Goal: Transaction & Acquisition: Purchase product/service

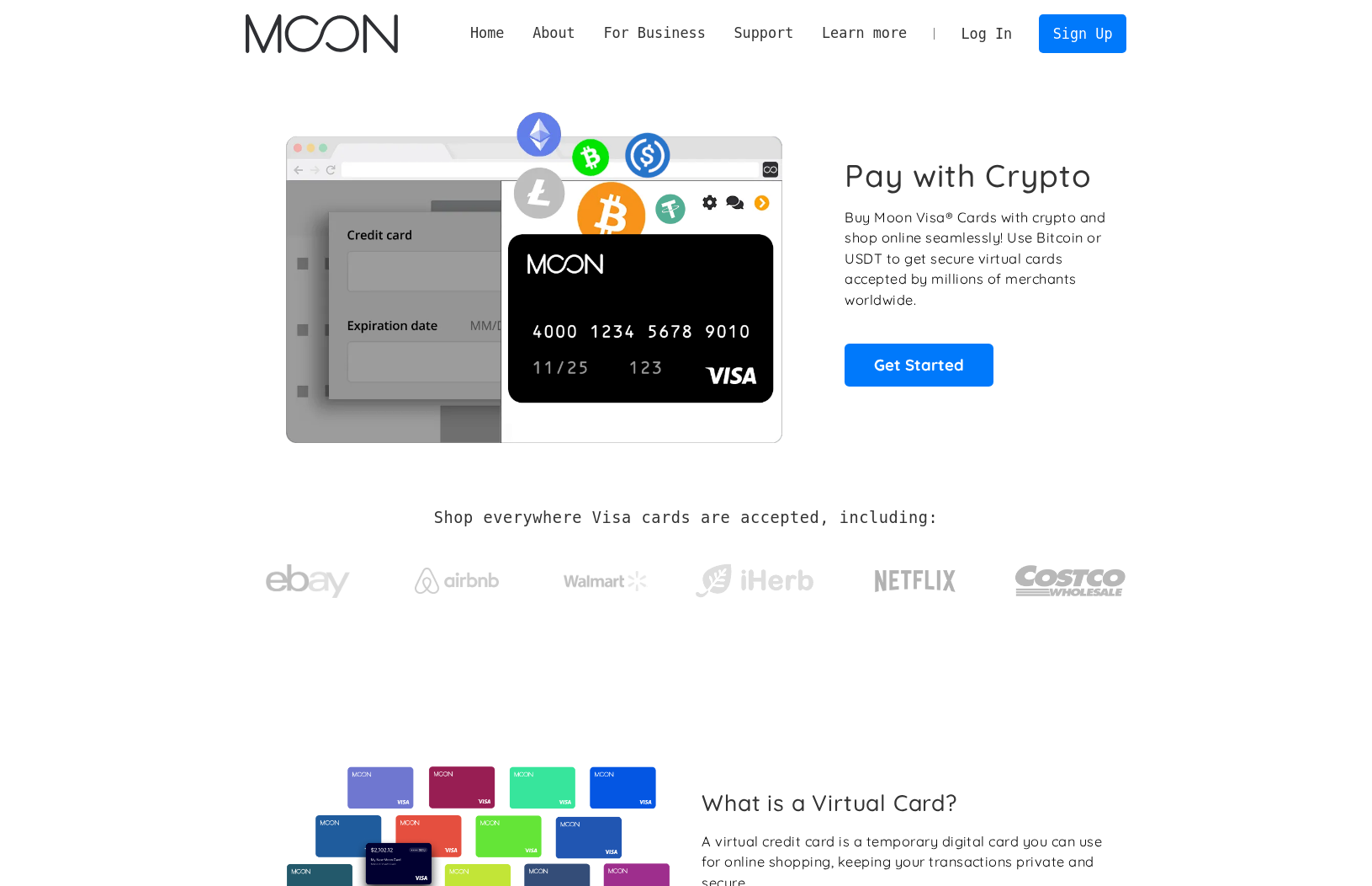
click at [977, 40] on link "Log In" at bounding box center [987, 34] width 79 height 37
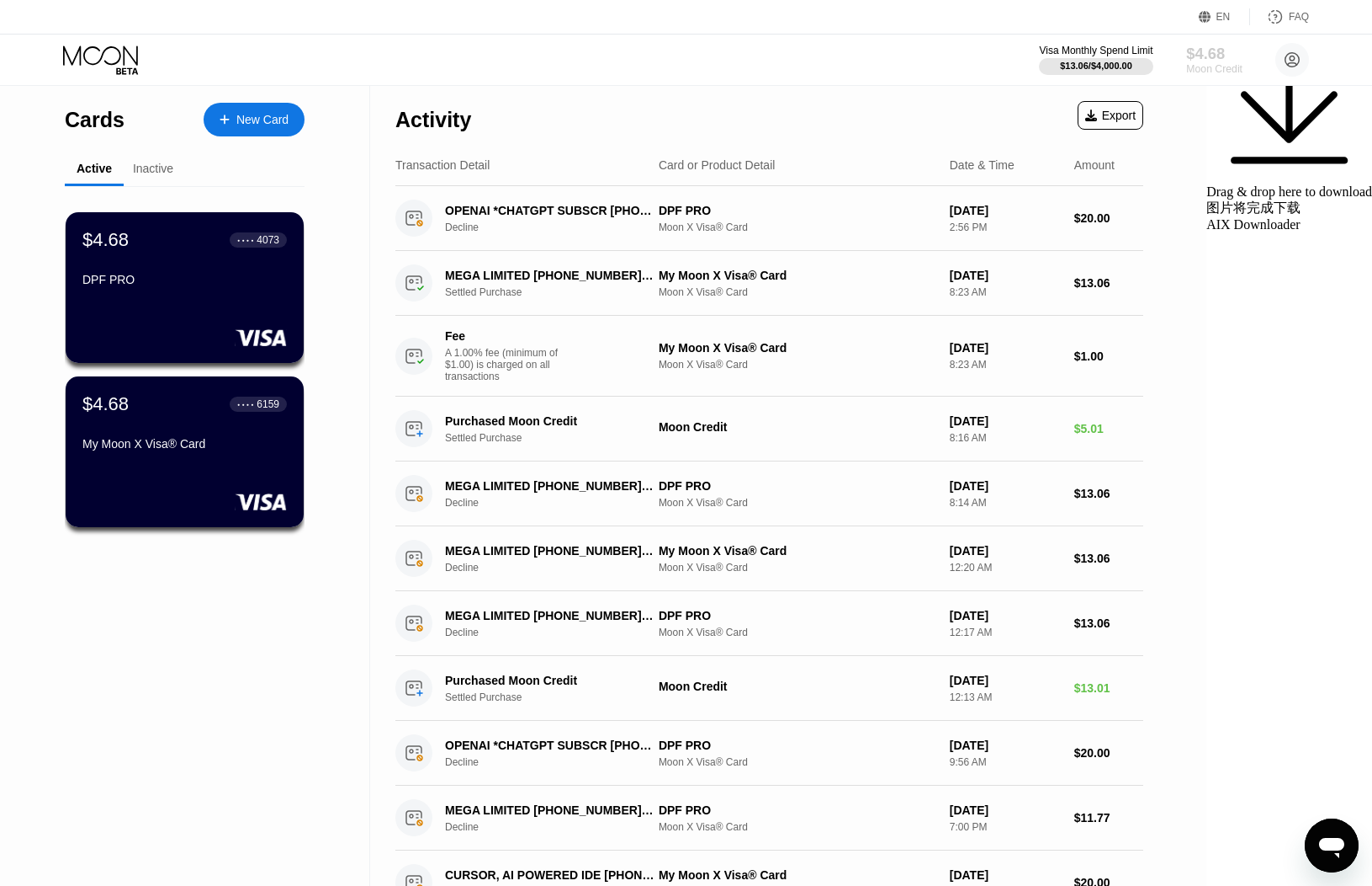
click at [1206, 59] on div "$4.68" at bounding box center [1215, 53] width 57 height 18
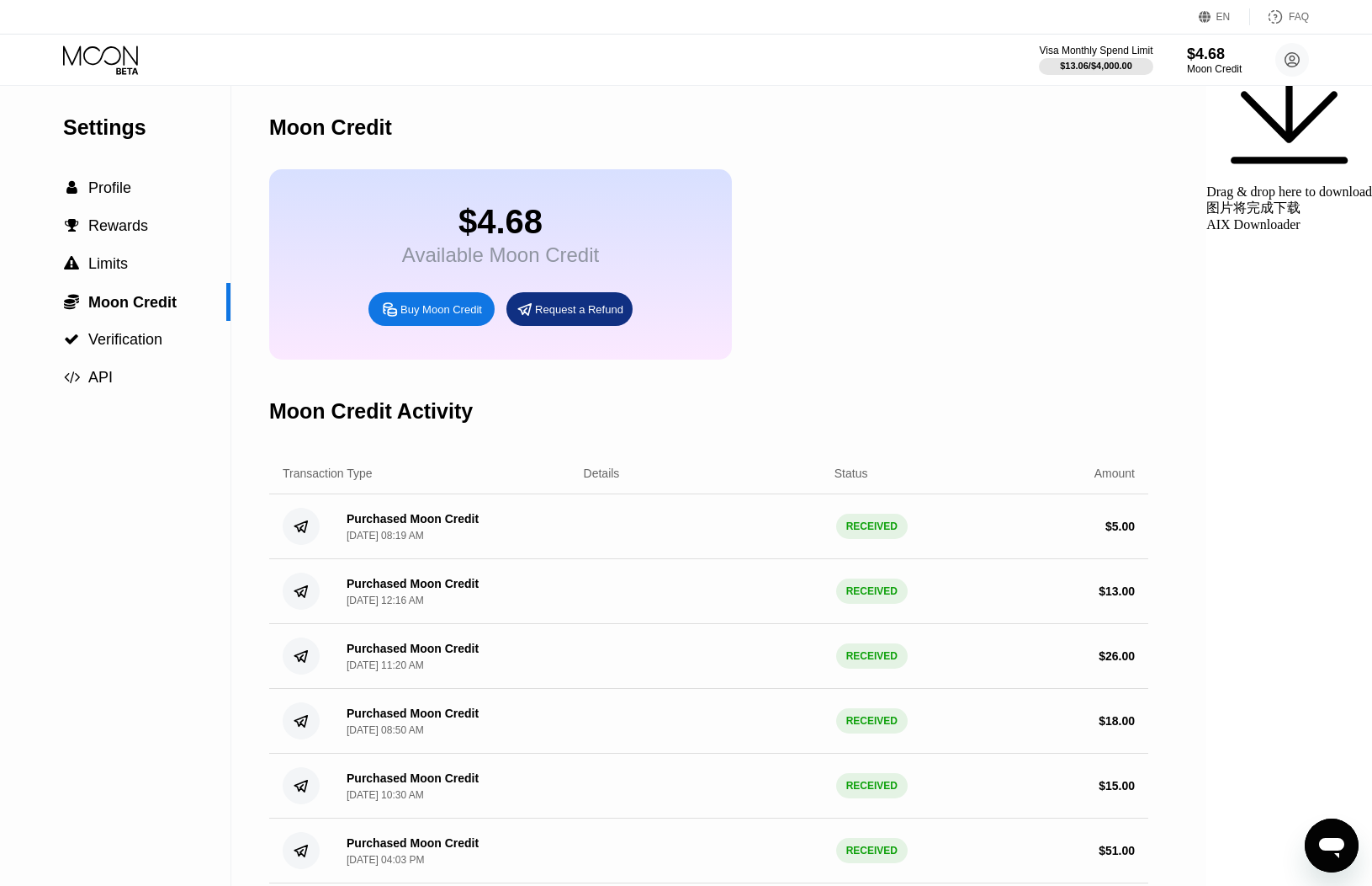
click at [422, 315] on div "Buy Moon Credit" at bounding box center [442, 309] width 82 height 14
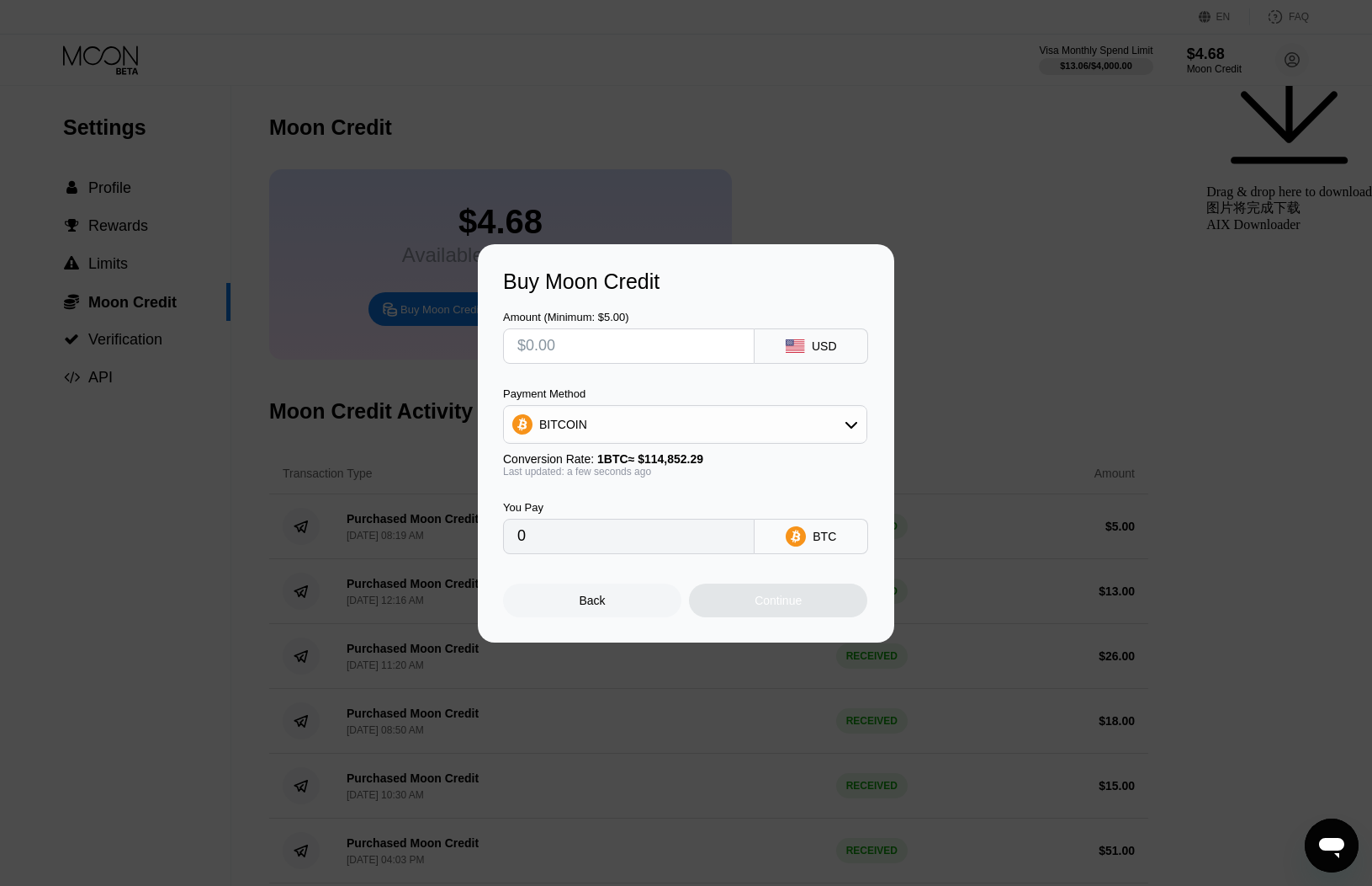
click at [590, 339] on input "text" at bounding box center [629, 346] width 223 height 34
type input "$1"
type input "0.00000871"
type input "$11"
type input "0.00009578"
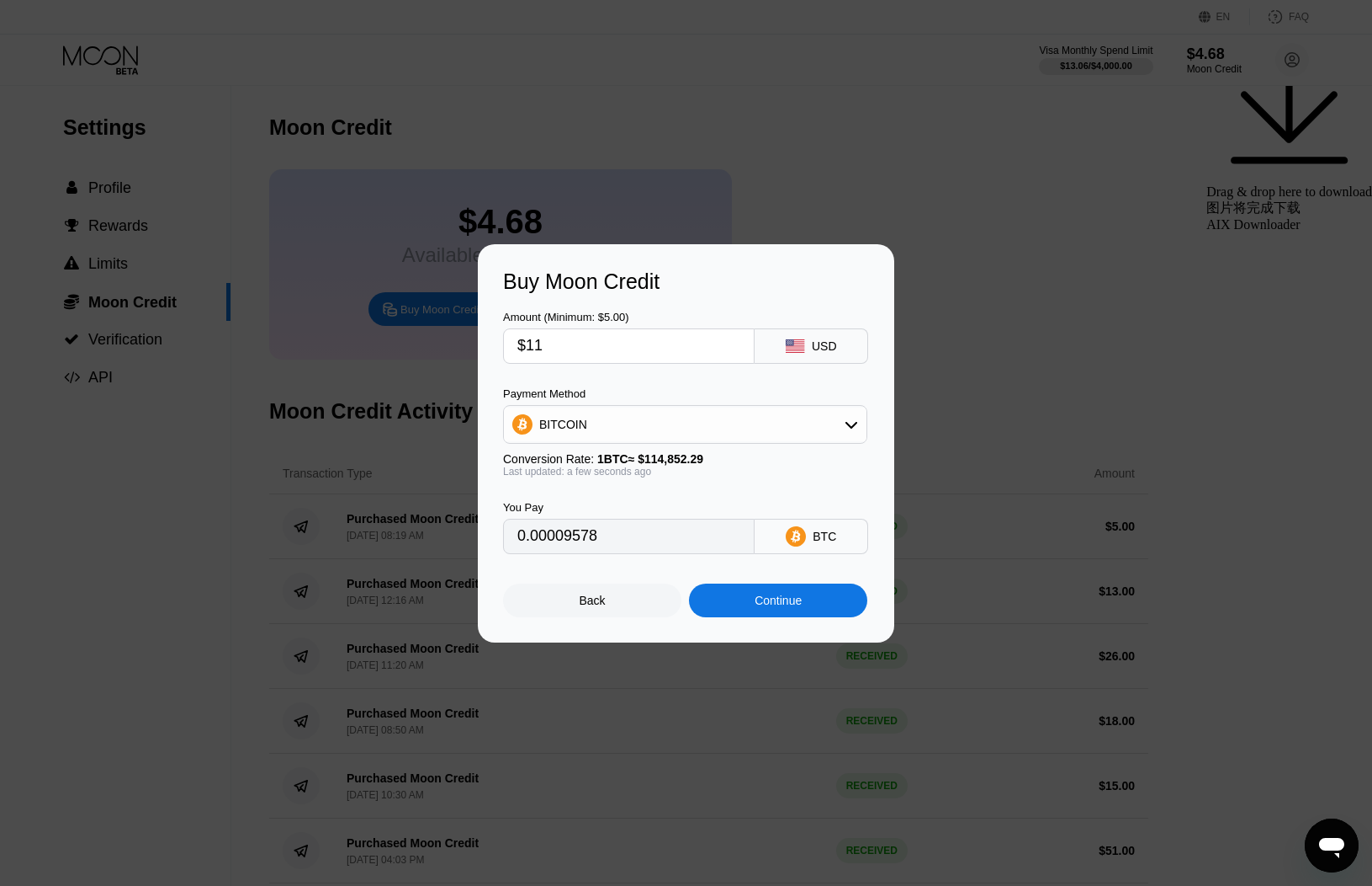
type input "$1"
type input "0.00000871"
type input "$10"
type input "0.00008707"
type input "$10"
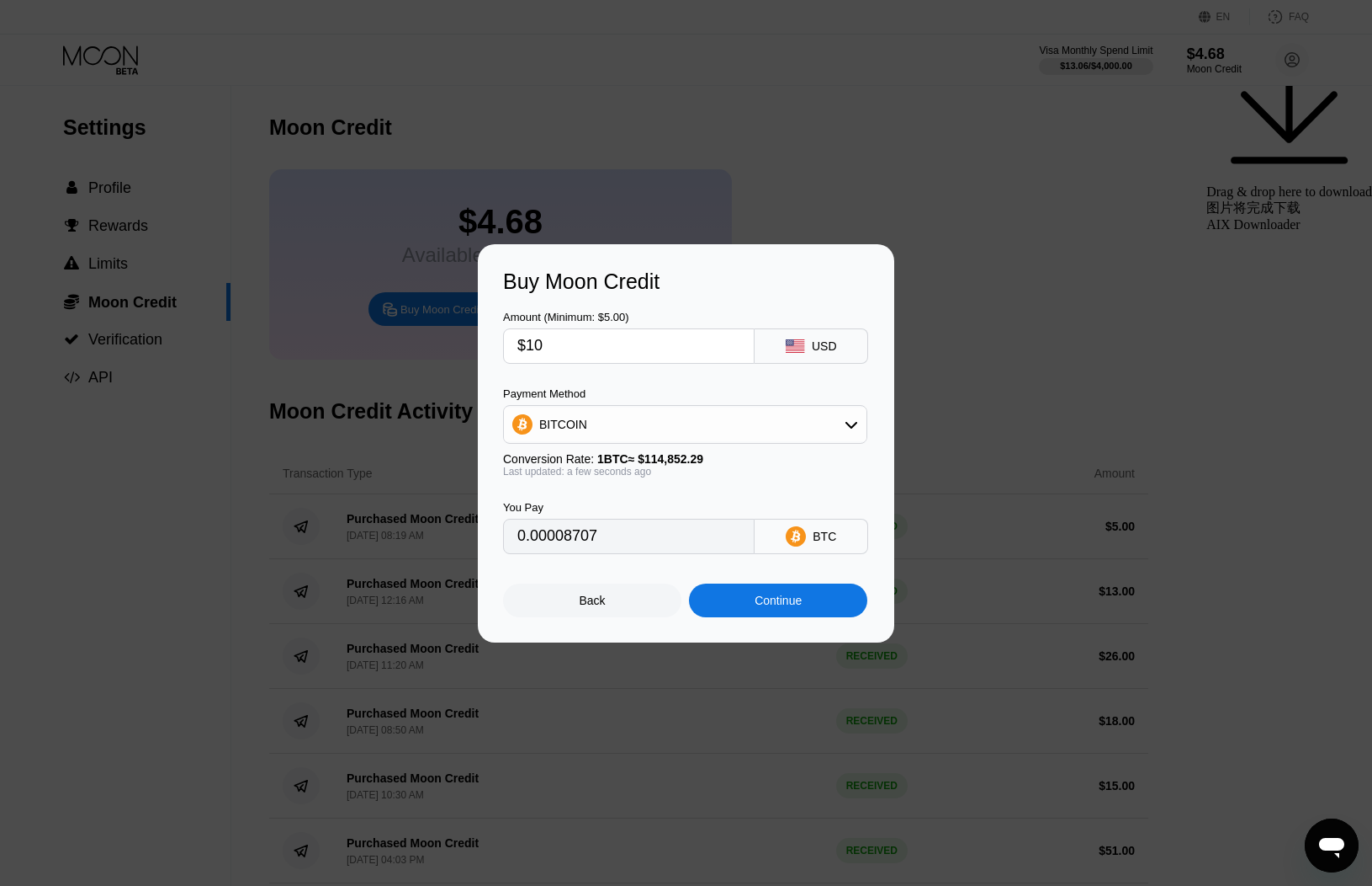
click at [782, 608] on div "Continue" at bounding box center [779, 600] width 179 height 34
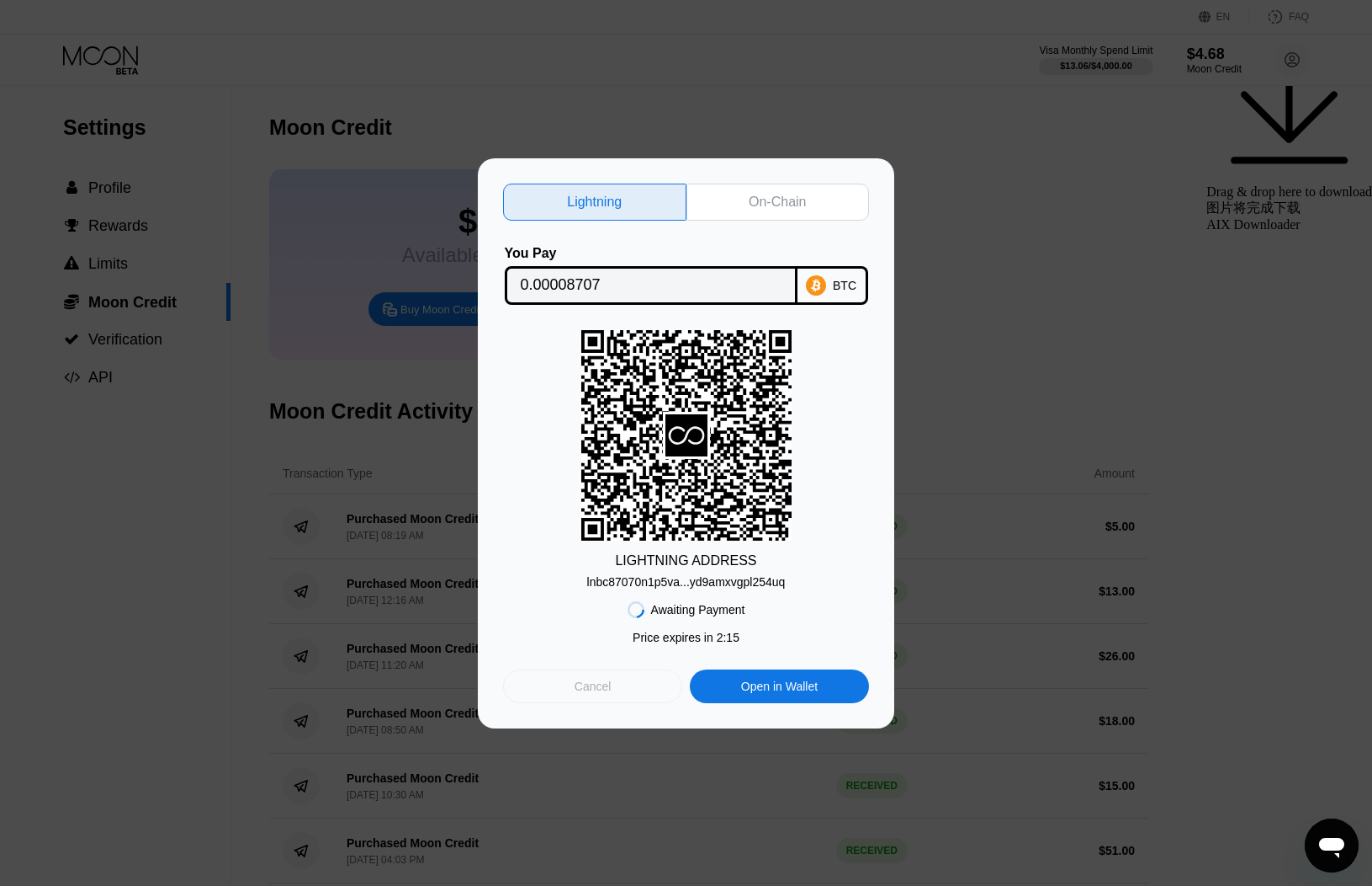
click at [606, 682] on div "Cancel" at bounding box center [593, 686] width 37 height 15
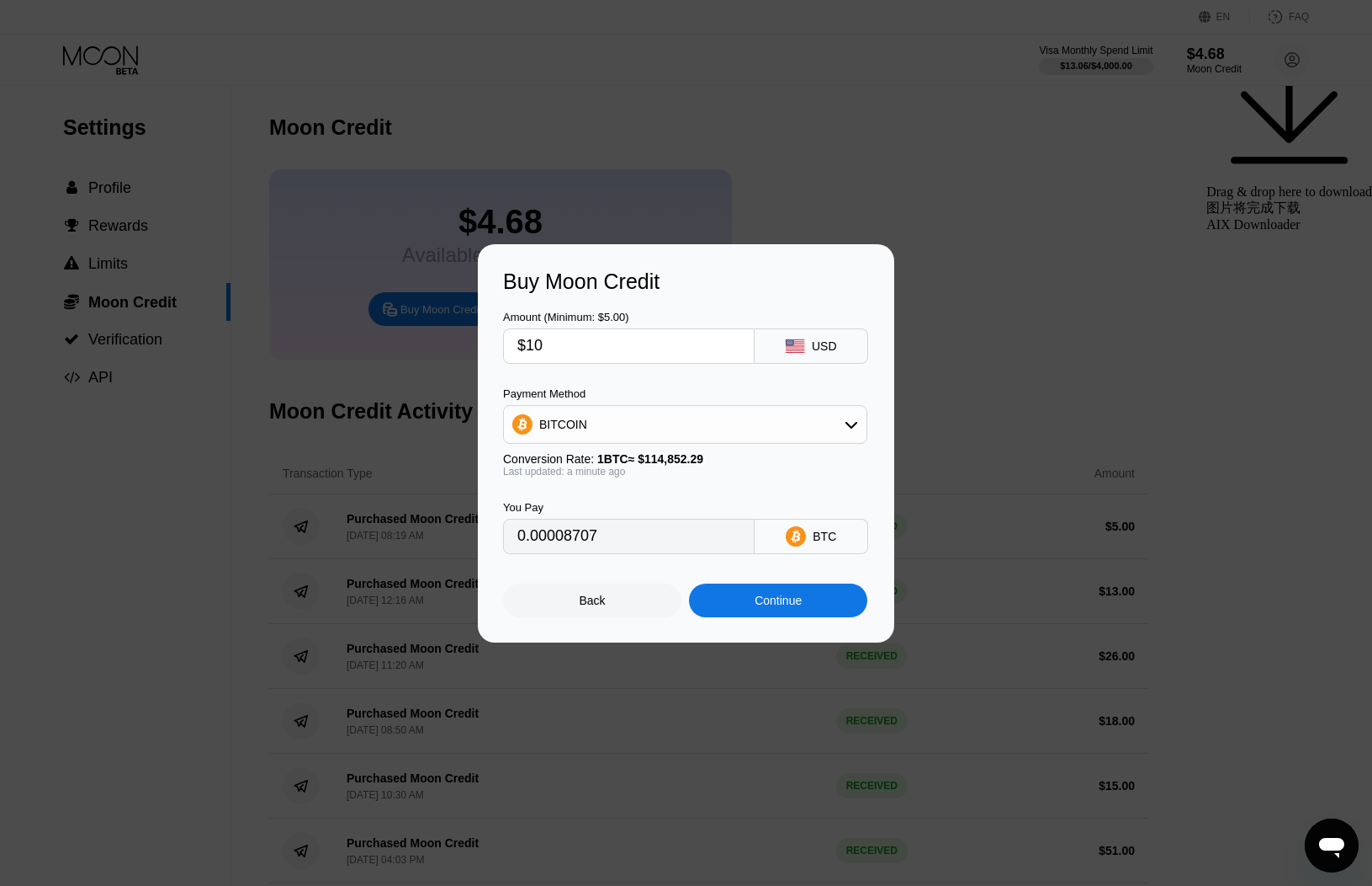
click at [566, 342] on input "$10" at bounding box center [629, 346] width 223 height 34
type input "$1"
type input "0.00000871"
type input "0"
type input "$2"
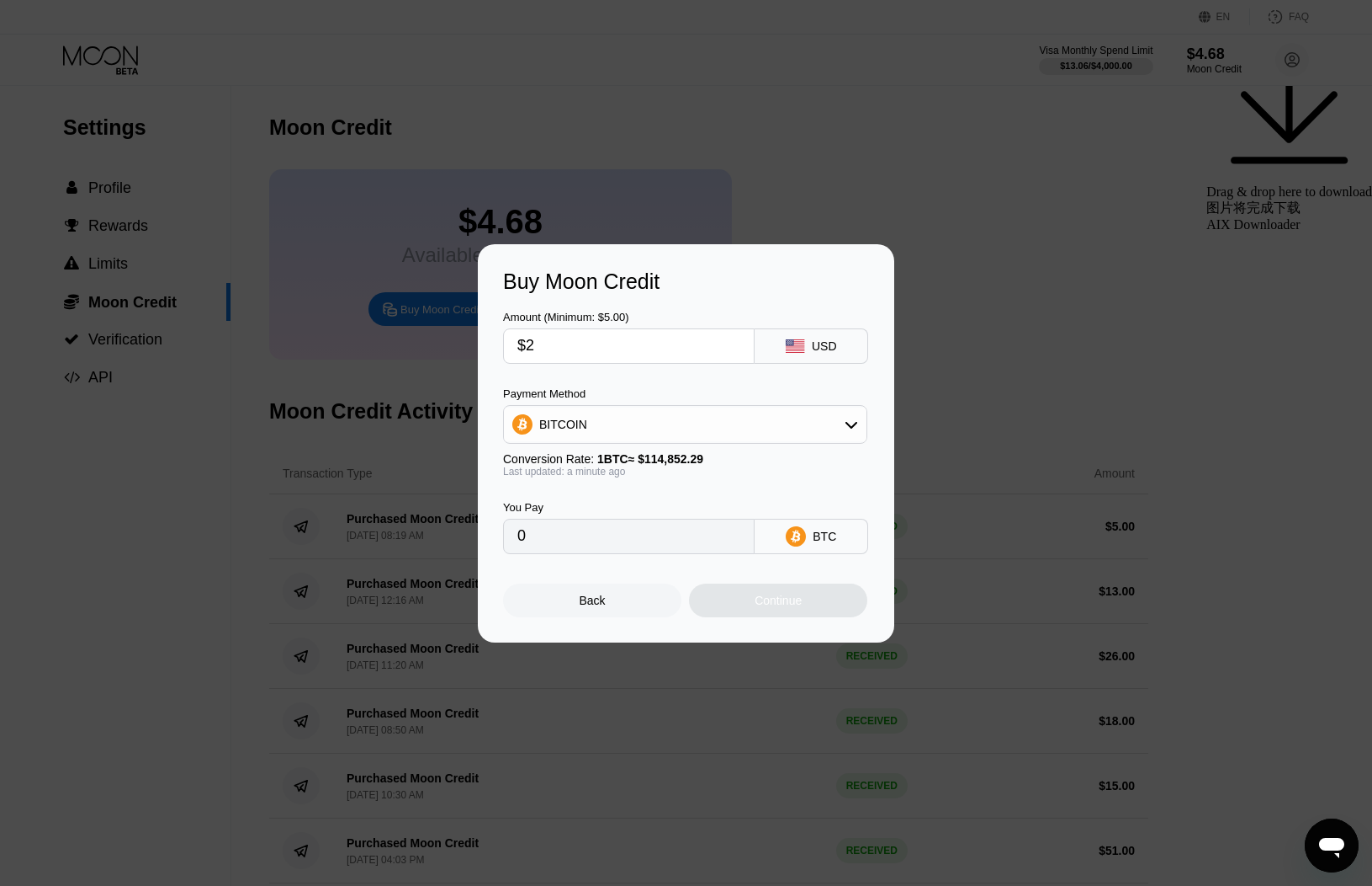
type input "0.00001742"
type input "$24"
type input "0.00020897"
type input "$24"
click at [788, 421] on div "BITCOIN" at bounding box center [686, 424] width 363 height 34
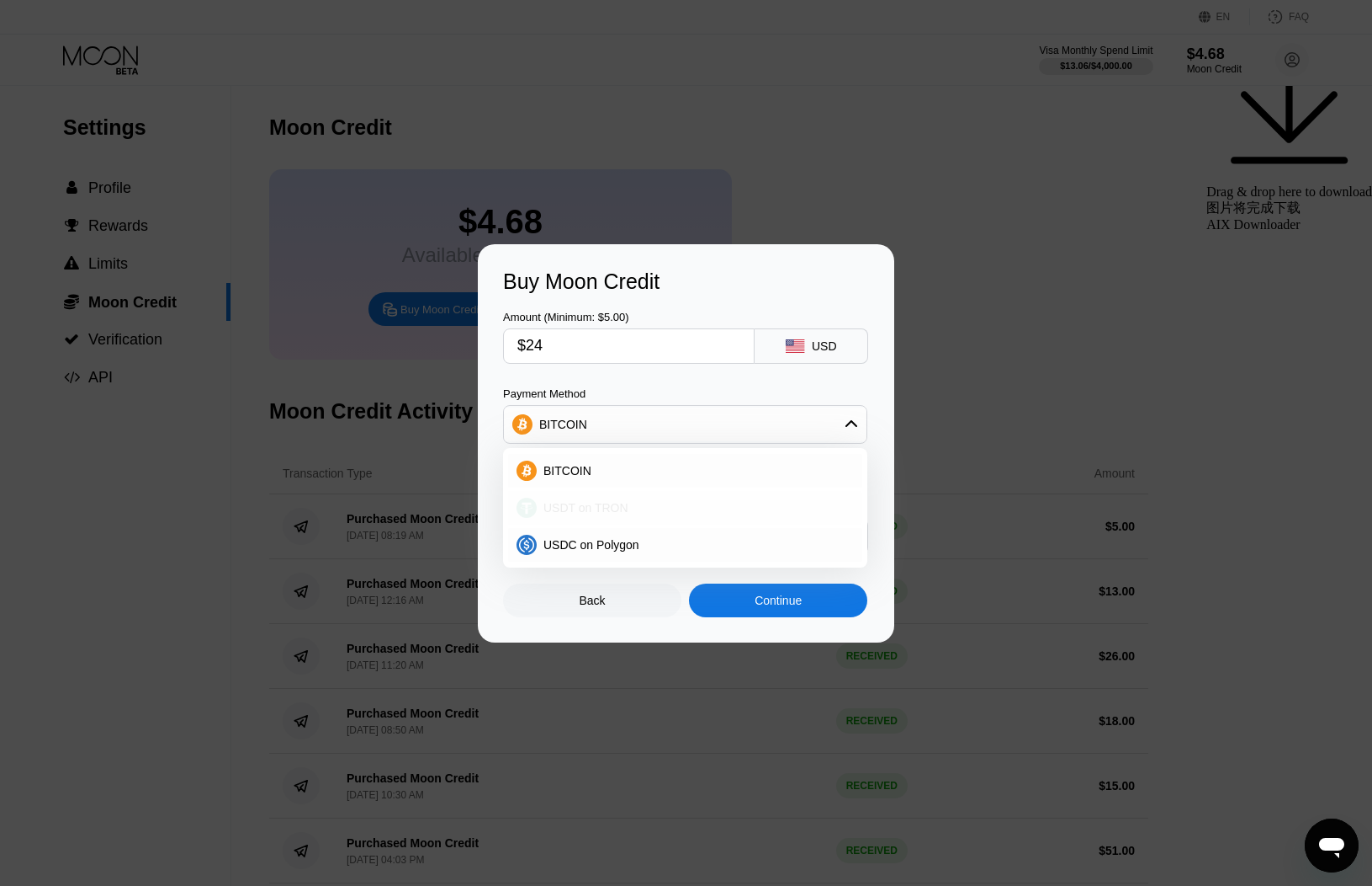
click at [554, 507] on span "USDT on TRON" at bounding box center [585, 507] width 85 height 13
type input "24.24"
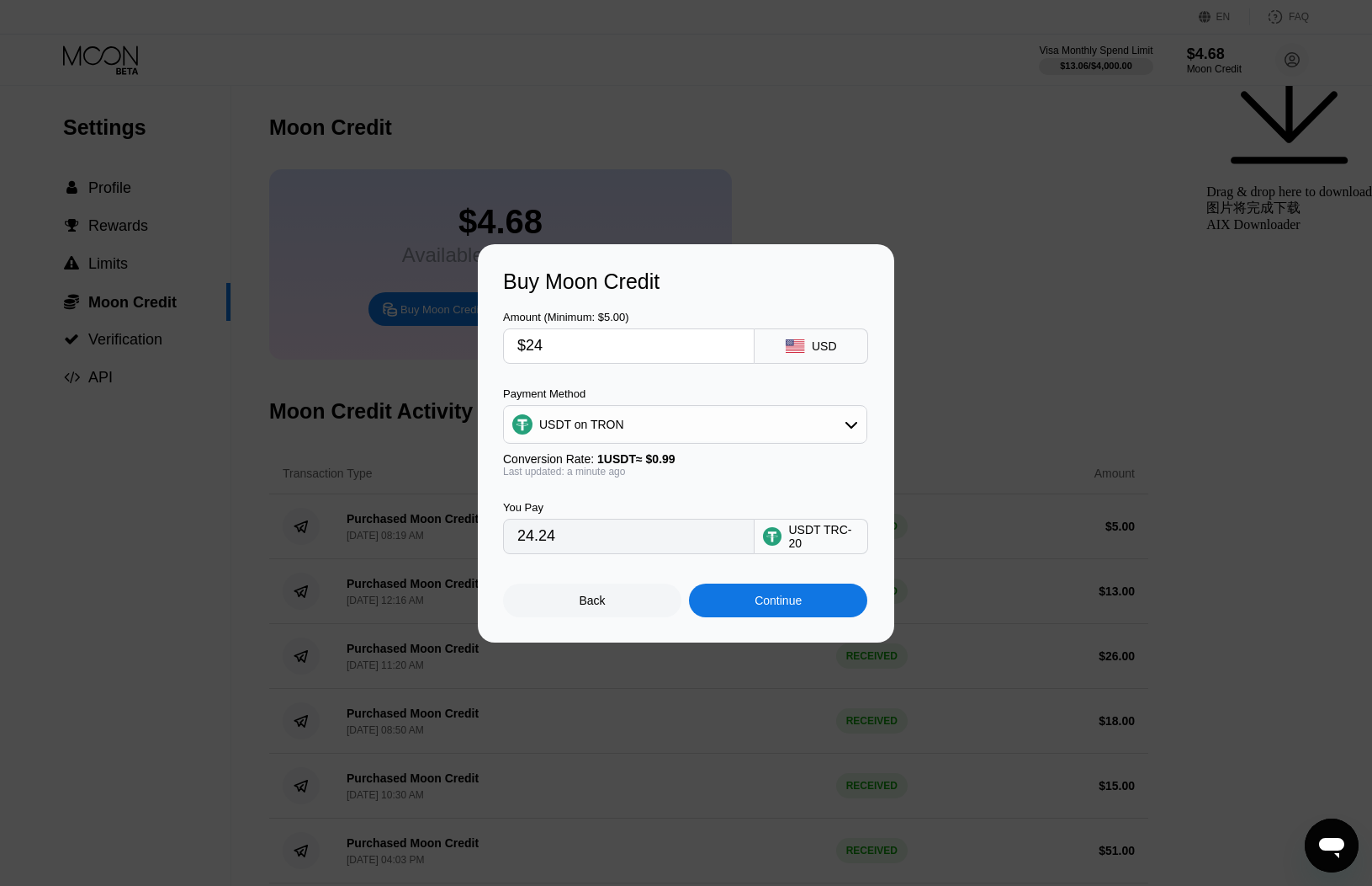
click at [783, 611] on div "Continue" at bounding box center [779, 600] width 179 height 34
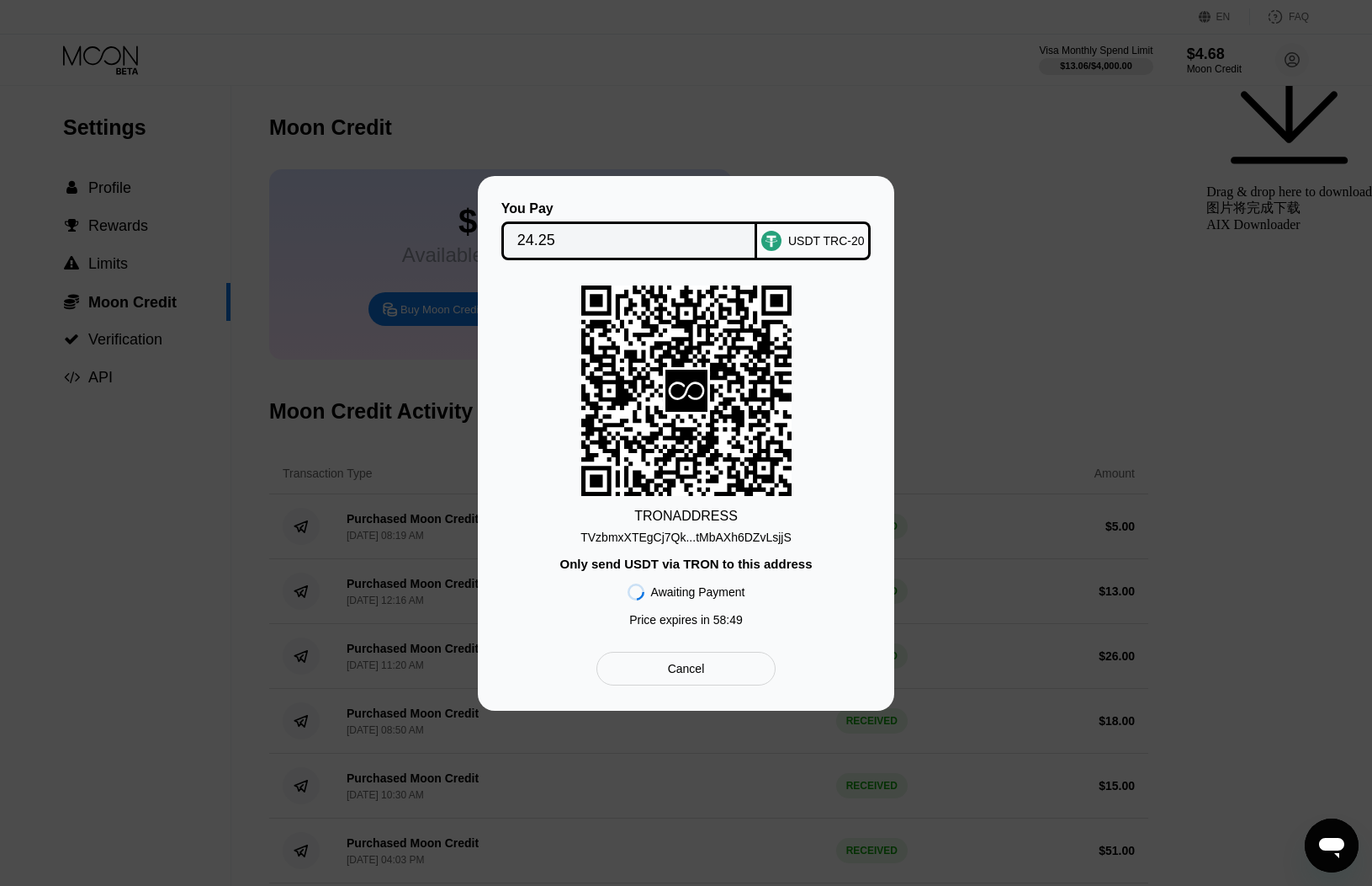
click at [738, 543] on div "TVzbmxXTEgCj7Qk...tMbAXh6DZvLsjjS" at bounding box center [686, 537] width 211 height 13
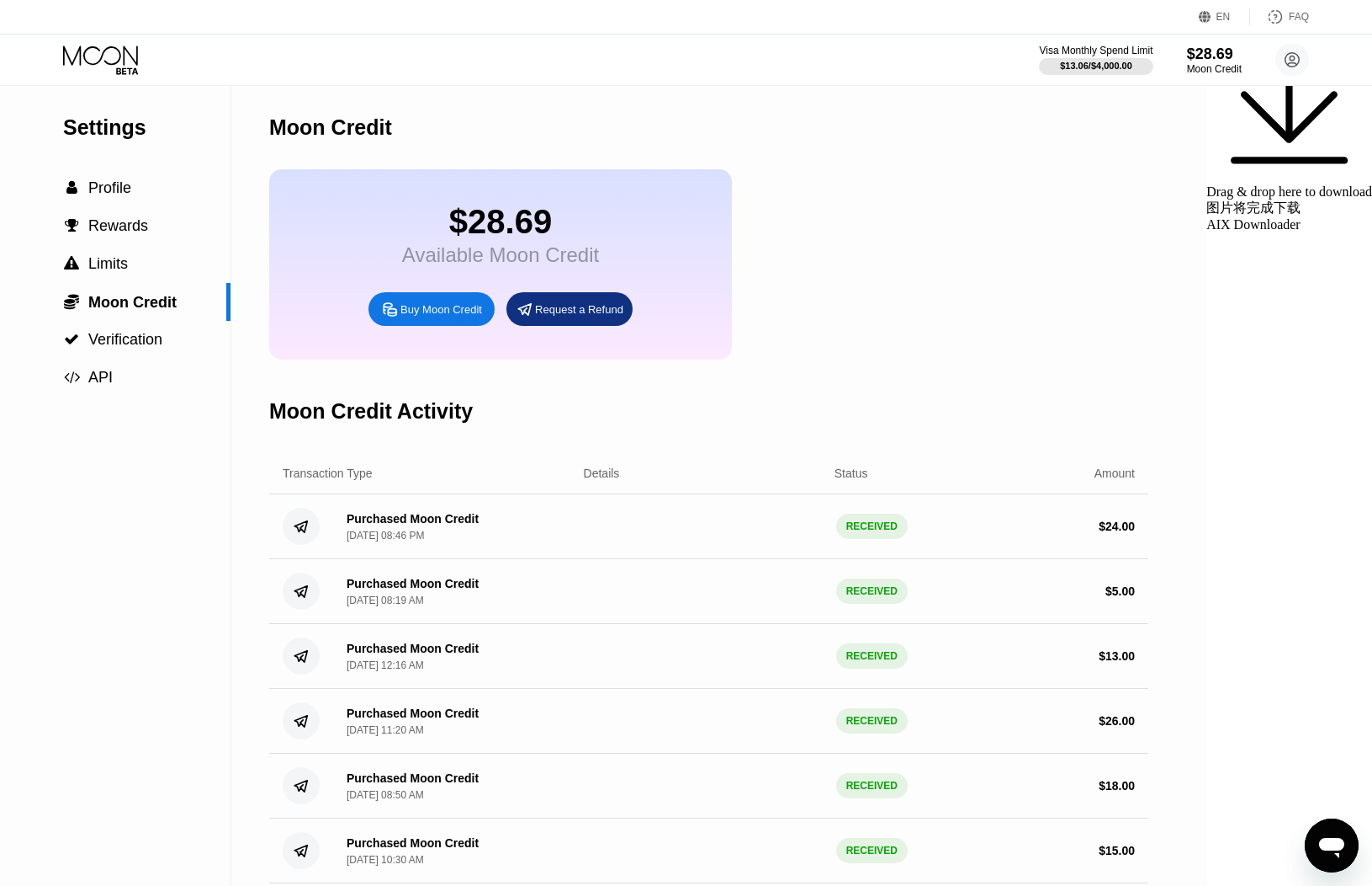
click at [119, 59] on icon at bounding box center [100, 55] width 75 height 20
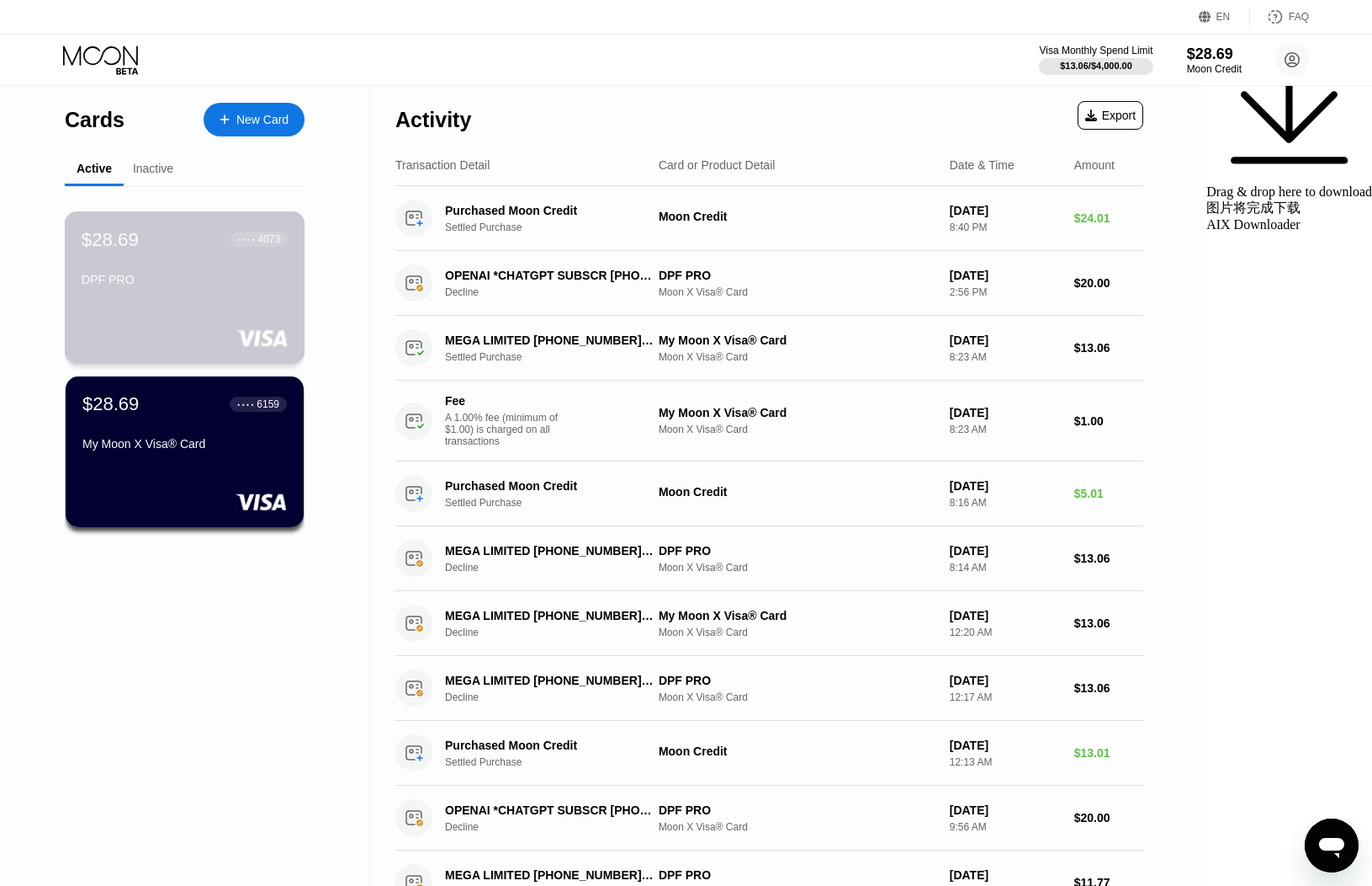
click at [205, 304] on div "$28.69 ● ● ● ● 4073 DPF PRO" at bounding box center [185, 288] width 241 height 153
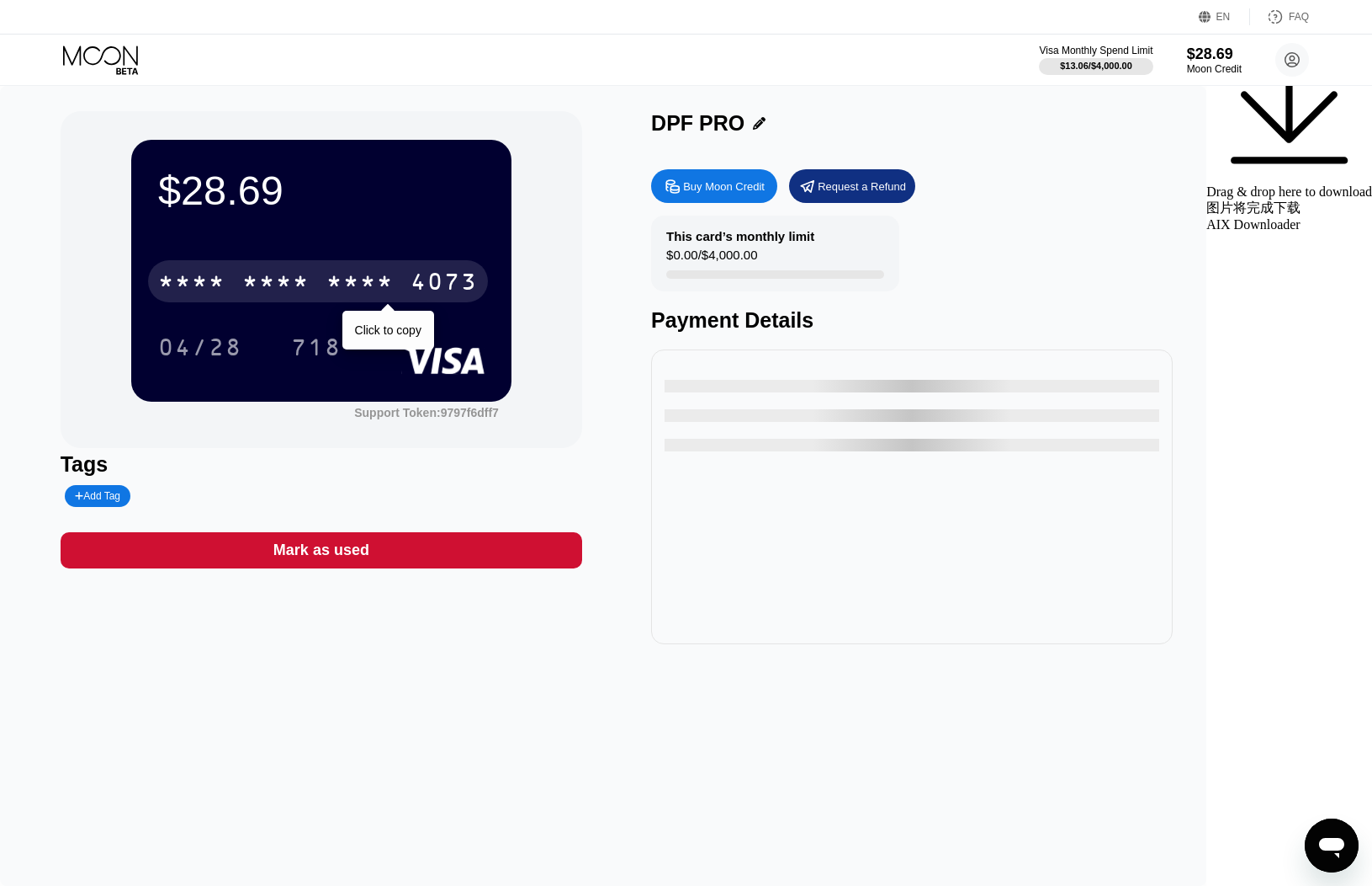
click at [393, 288] on div "* * * *" at bounding box center [360, 283] width 67 height 27
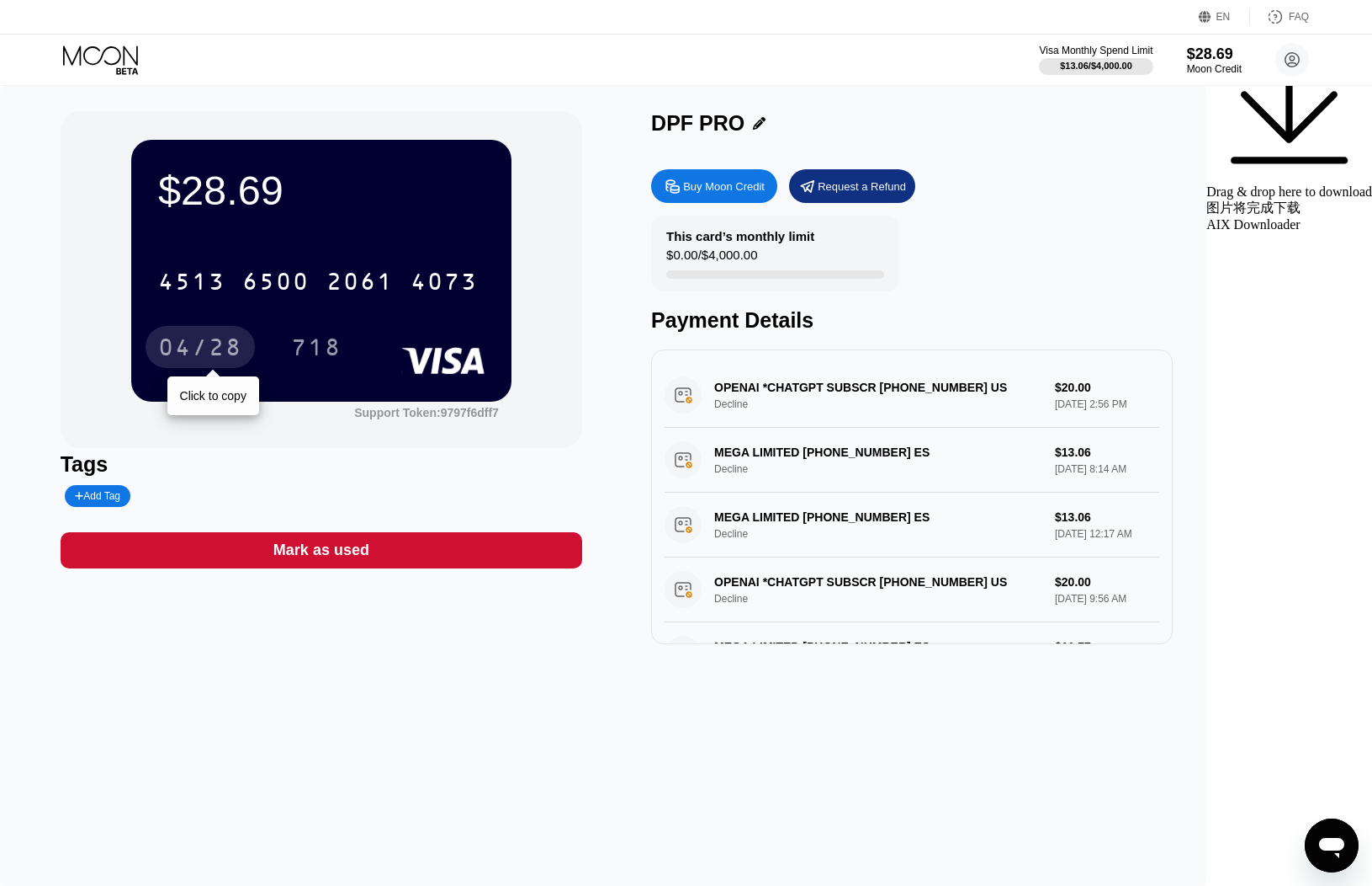
click at [232, 340] on div "04/28" at bounding box center [200, 349] width 84 height 27
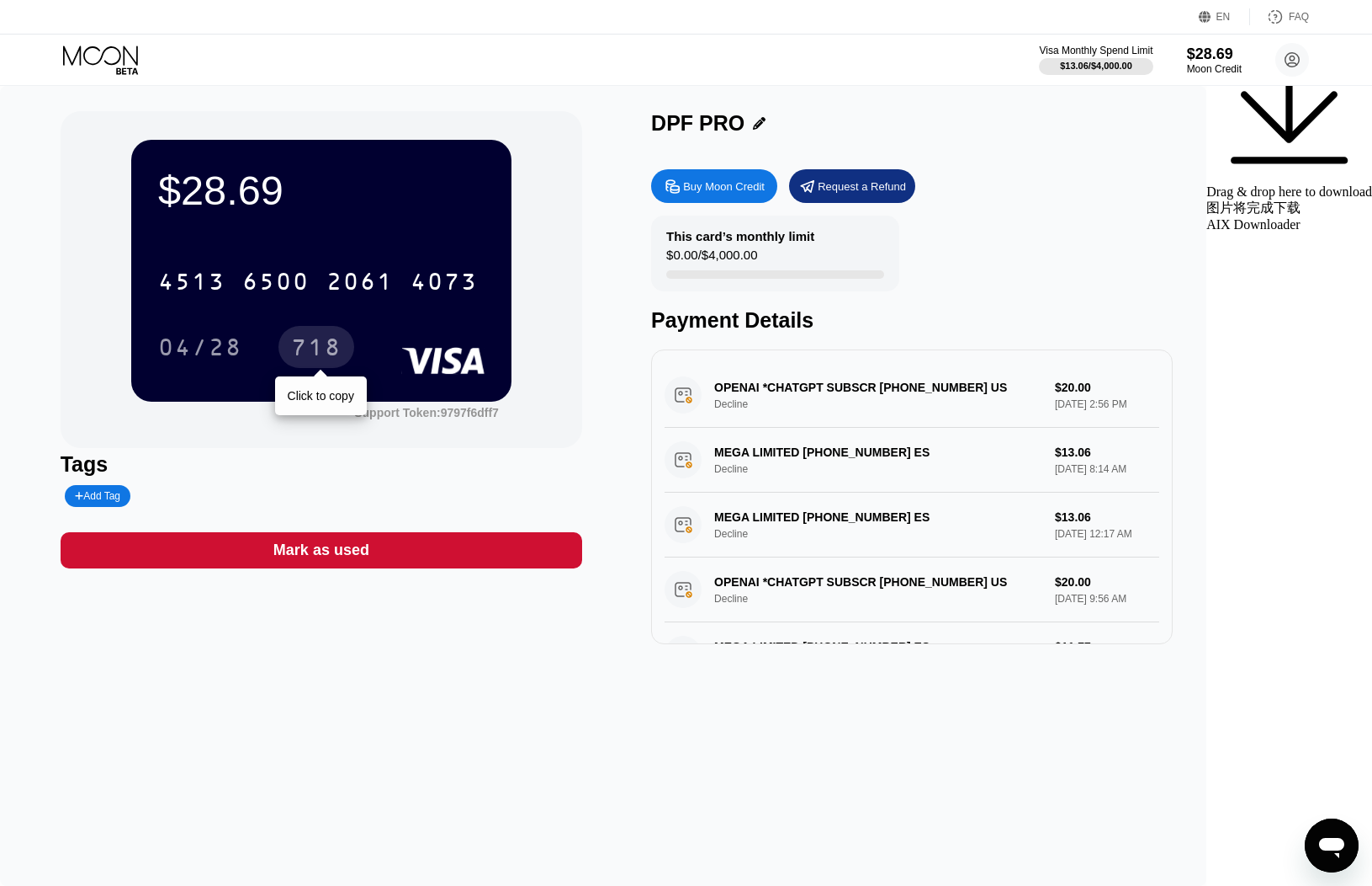
click at [341, 352] on div "718" at bounding box center [316, 349] width 50 height 27
